Goal: Communication & Community: Answer question/provide support

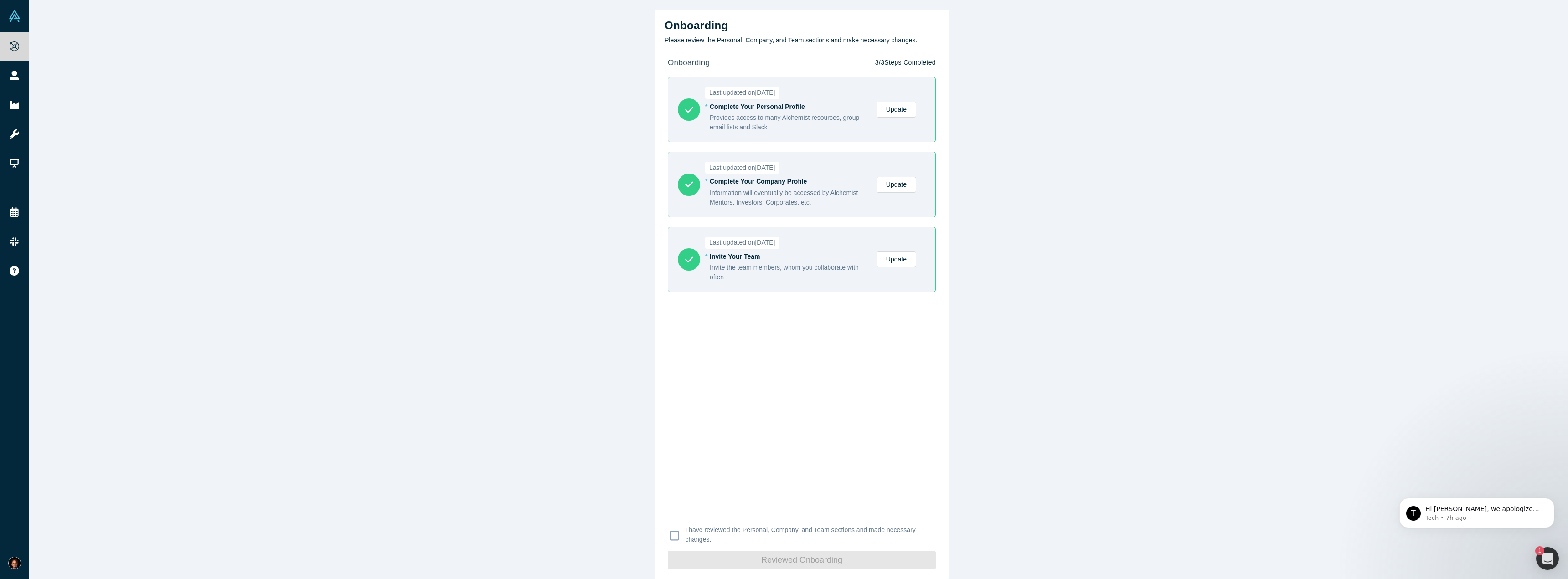
click at [1265, 175] on div "Onboarding Please review the Personal, Company, and Team sections and make nece…" at bounding box center [801, 293] width 1546 height 586
click at [1458, 516] on p "Tech • 7h ago" at bounding box center [1484, 518] width 117 height 9
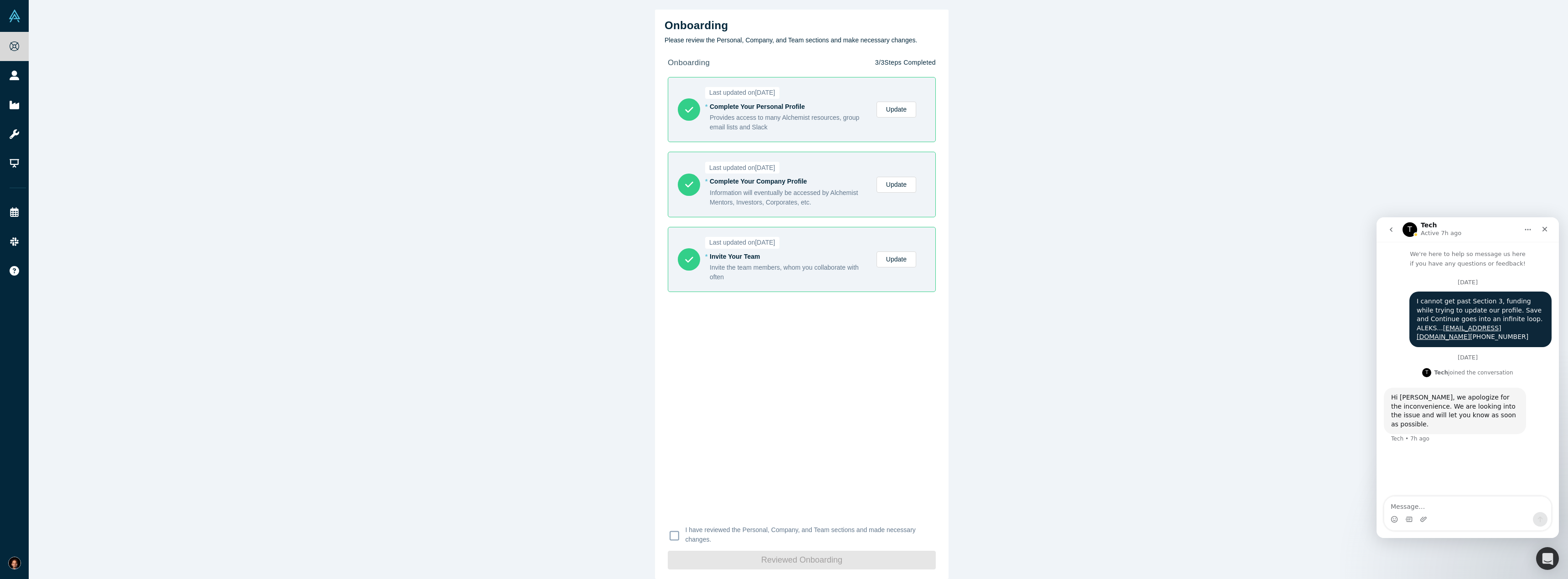
click at [1459, 449] on div "[DATE] I cannot get past Section 3, funding while trying to update our profile.…" at bounding box center [1467, 383] width 182 height 230
click at [1452, 508] on textarea "Message…" at bounding box center [1468, 504] width 166 height 15
type textarea "Thanks!"
click at [1540, 523] on button "Send a message…" at bounding box center [1540, 519] width 14 height 14
click at [891, 183] on link "Update" at bounding box center [896, 184] width 40 height 16
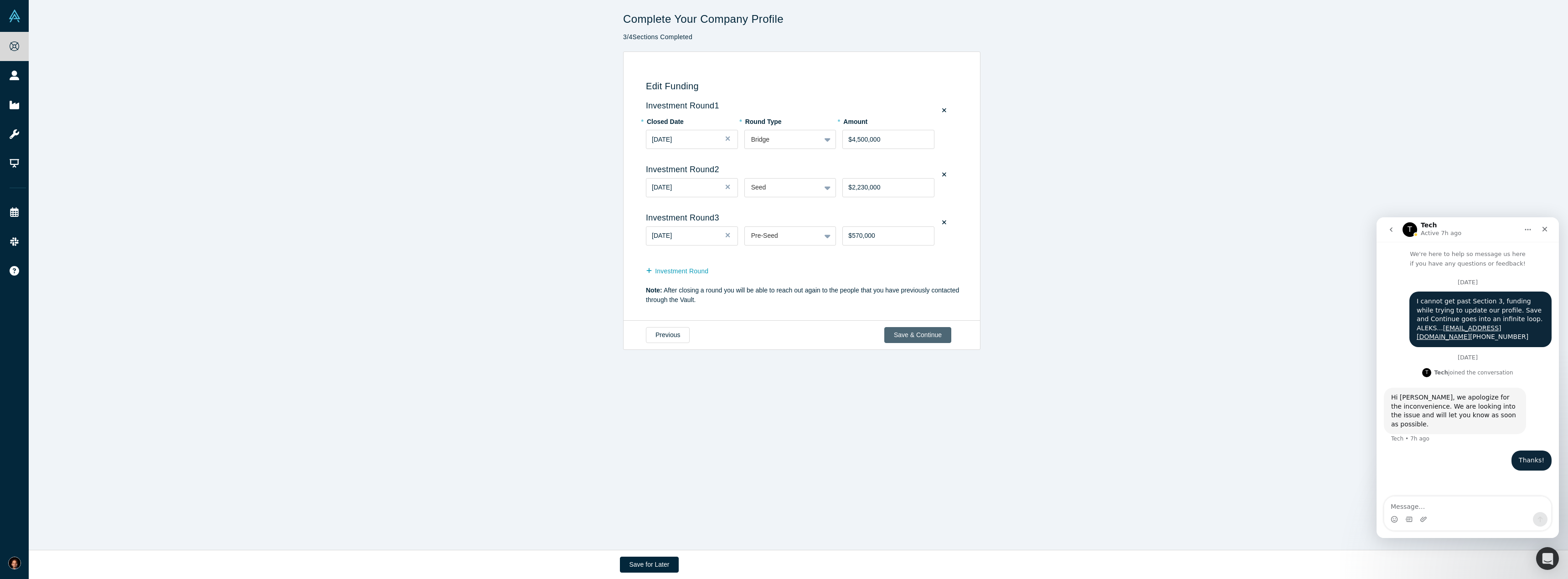
click at [931, 338] on button "Save & Continue" at bounding box center [918, 334] width 67 height 16
click at [664, 340] on button "Previous" at bounding box center [667, 334] width 43 height 16
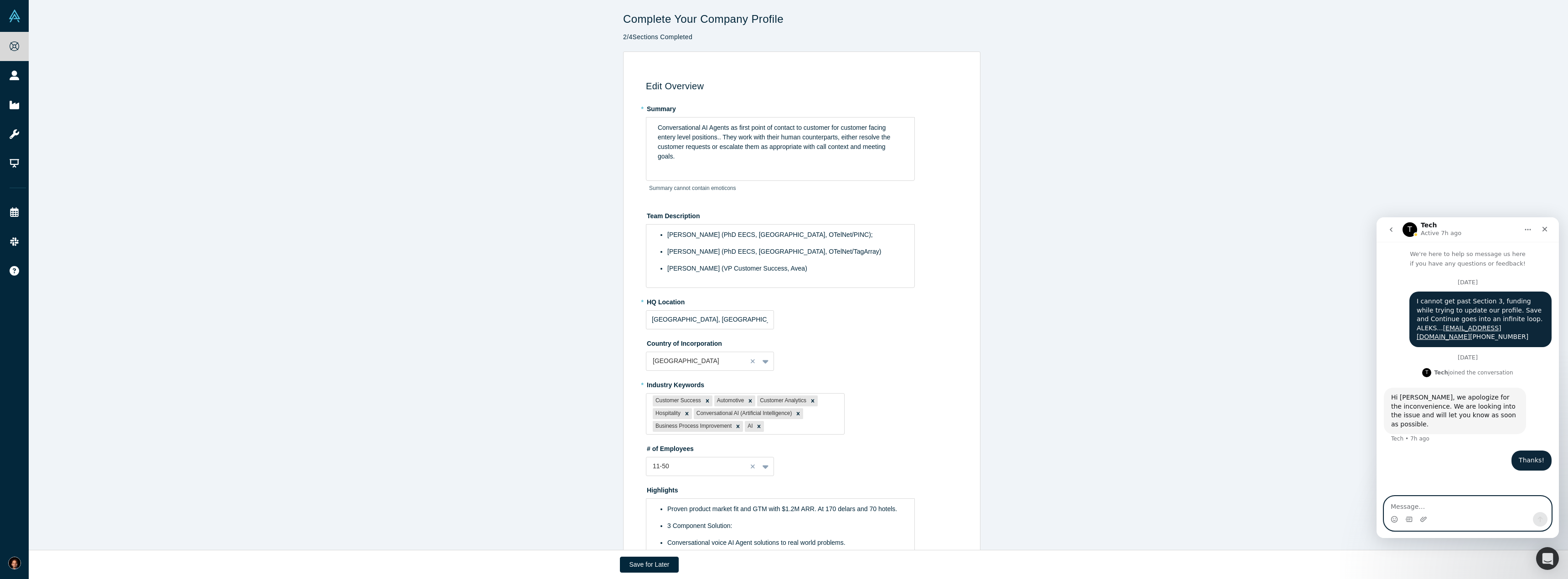
click at [1420, 501] on textarea "Message…" at bounding box center [1468, 504] width 166 height 15
type textarea "Problem is still there this morning."
